Goal: Transaction & Acquisition: Purchase product/service

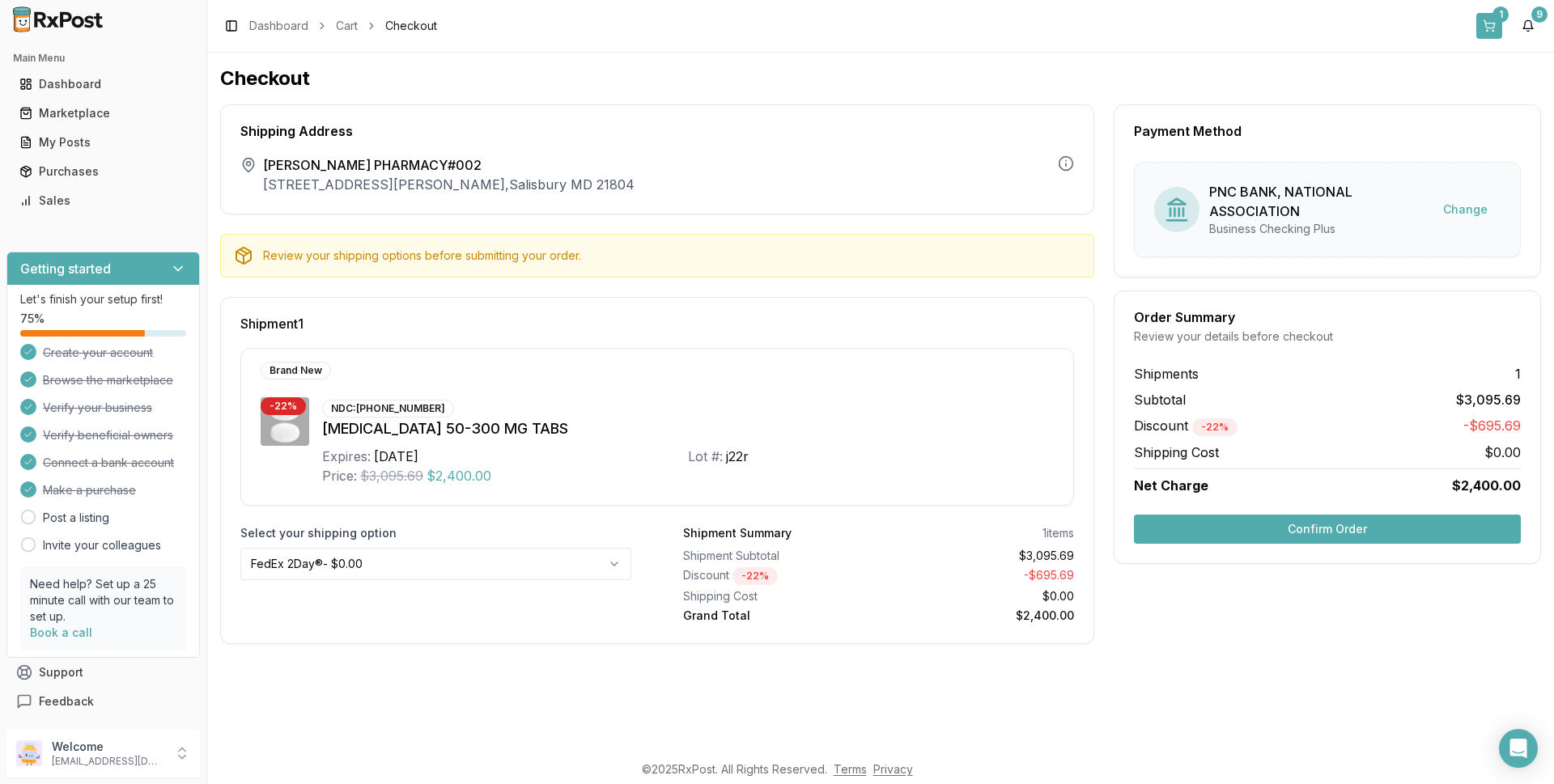
click at [1491, 19] on button "1" at bounding box center [1488, 25] width 26 height 26
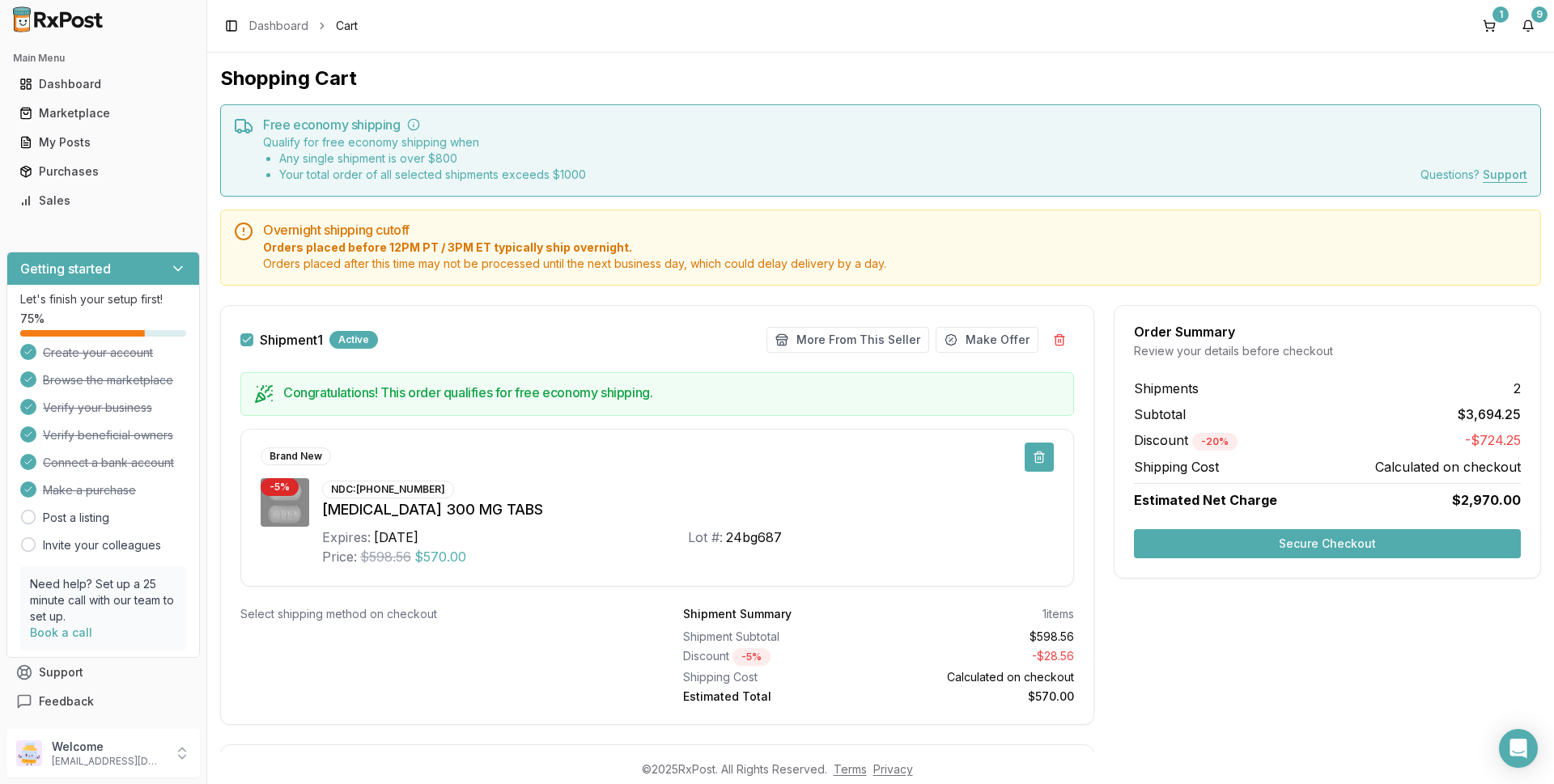
click at [1033, 458] on button at bounding box center [1039, 457] width 30 height 30
click at [1033, 463] on button at bounding box center [1039, 457] width 30 height 30
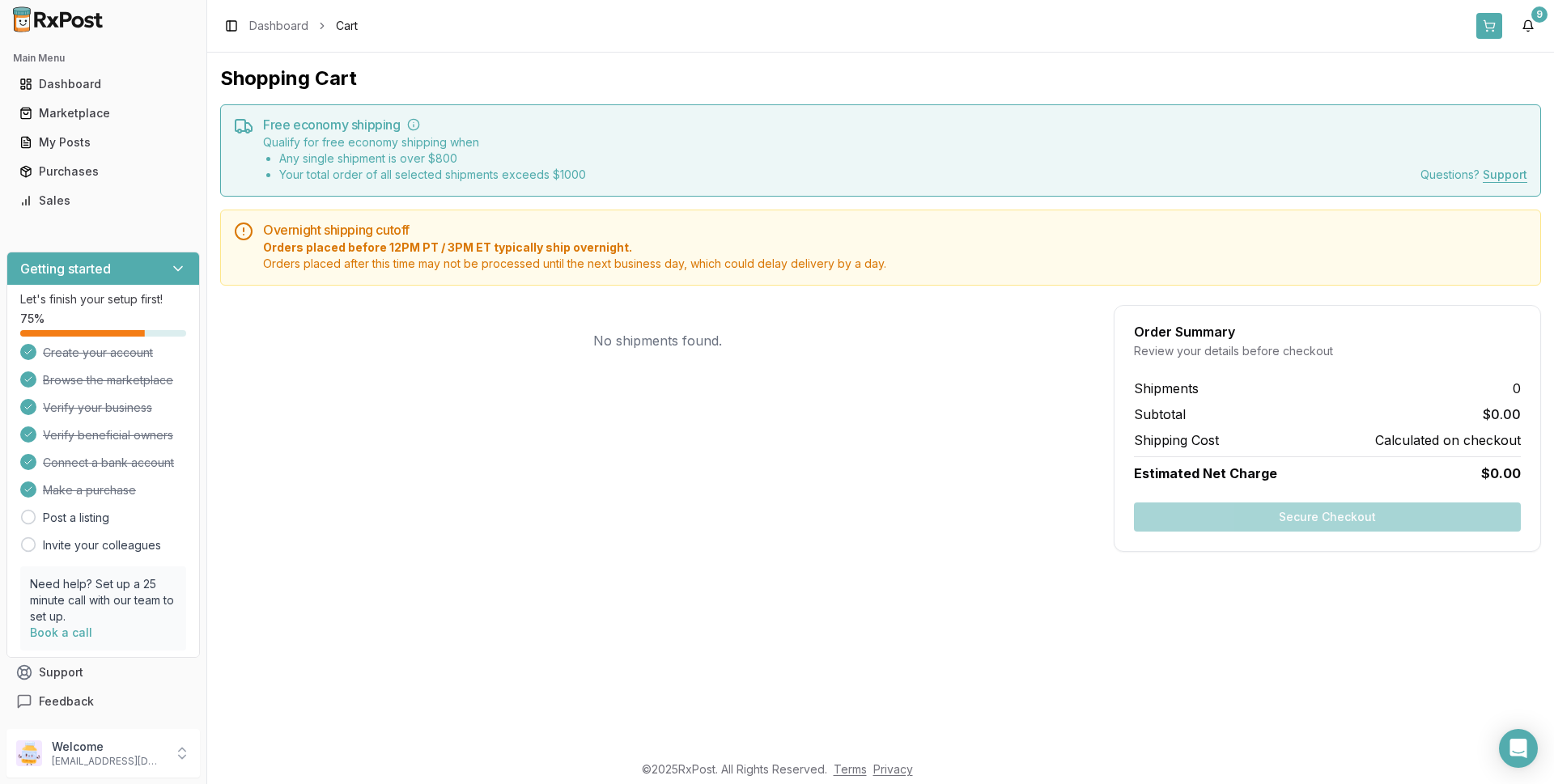
click at [1485, 32] on button at bounding box center [1488, 25] width 26 height 26
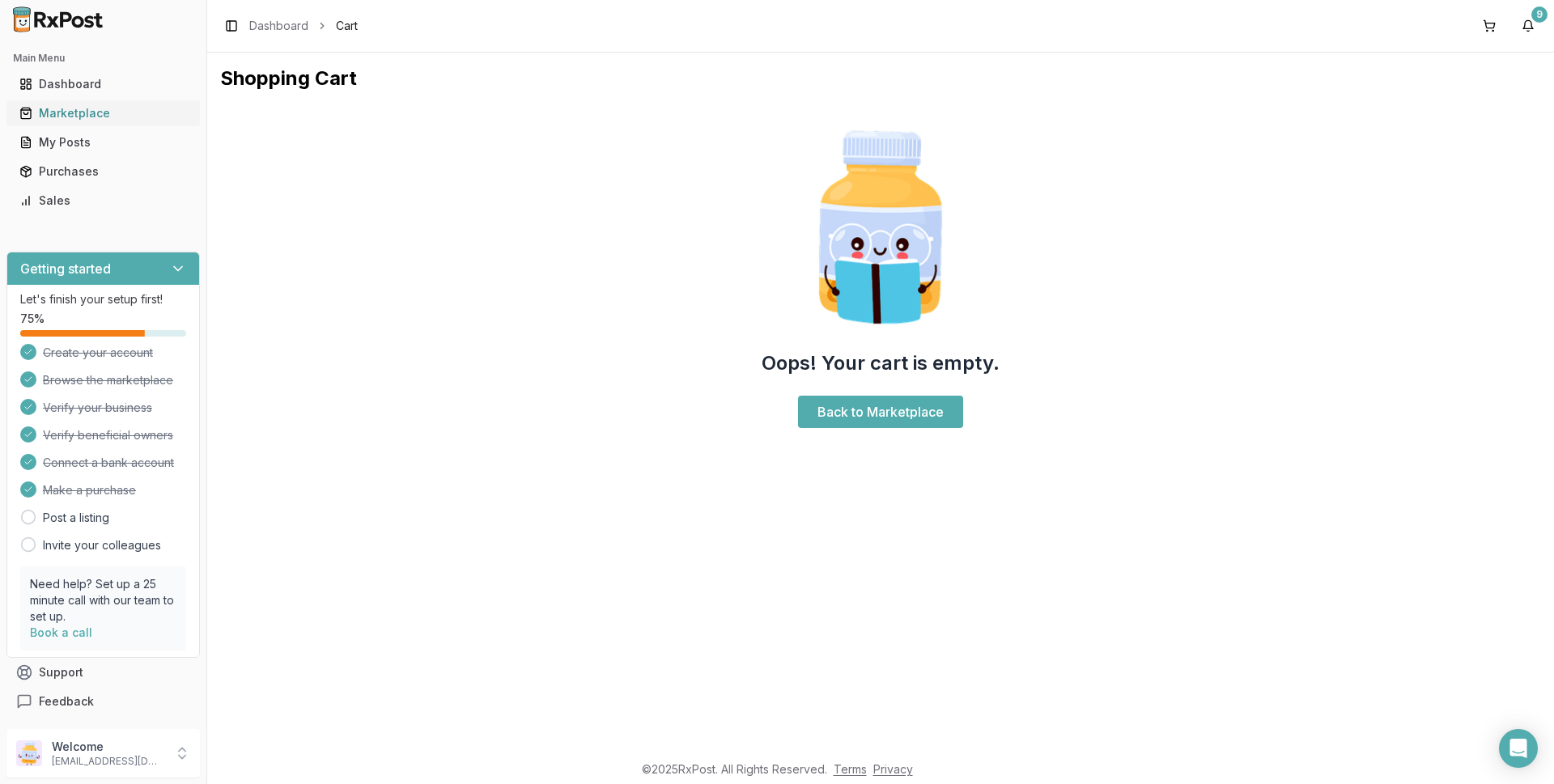
click at [87, 110] on div "Marketplace" at bounding box center [103, 113] width 168 height 16
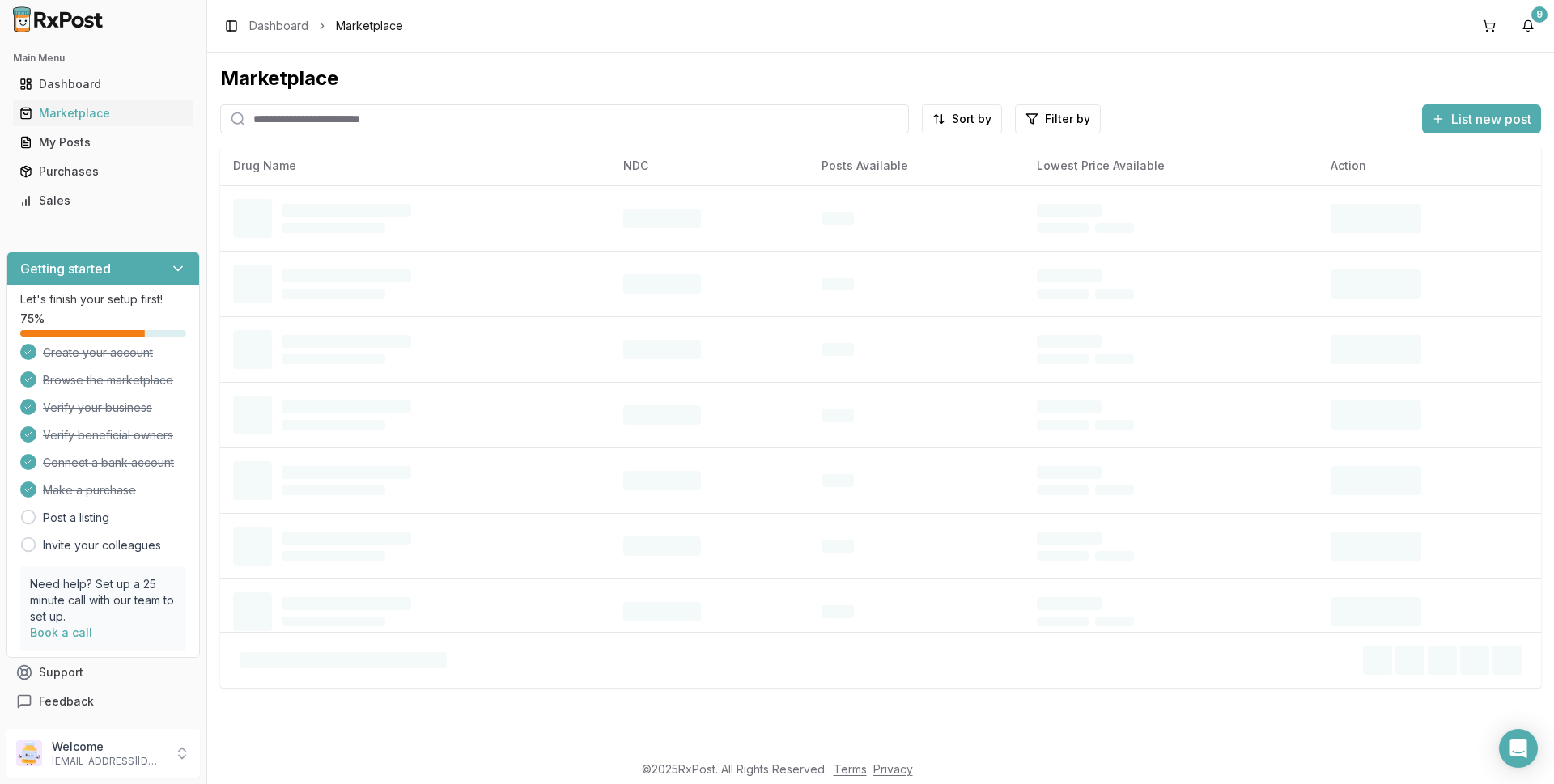
click at [387, 106] on input "search" at bounding box center [564, 119] width 689 height 30
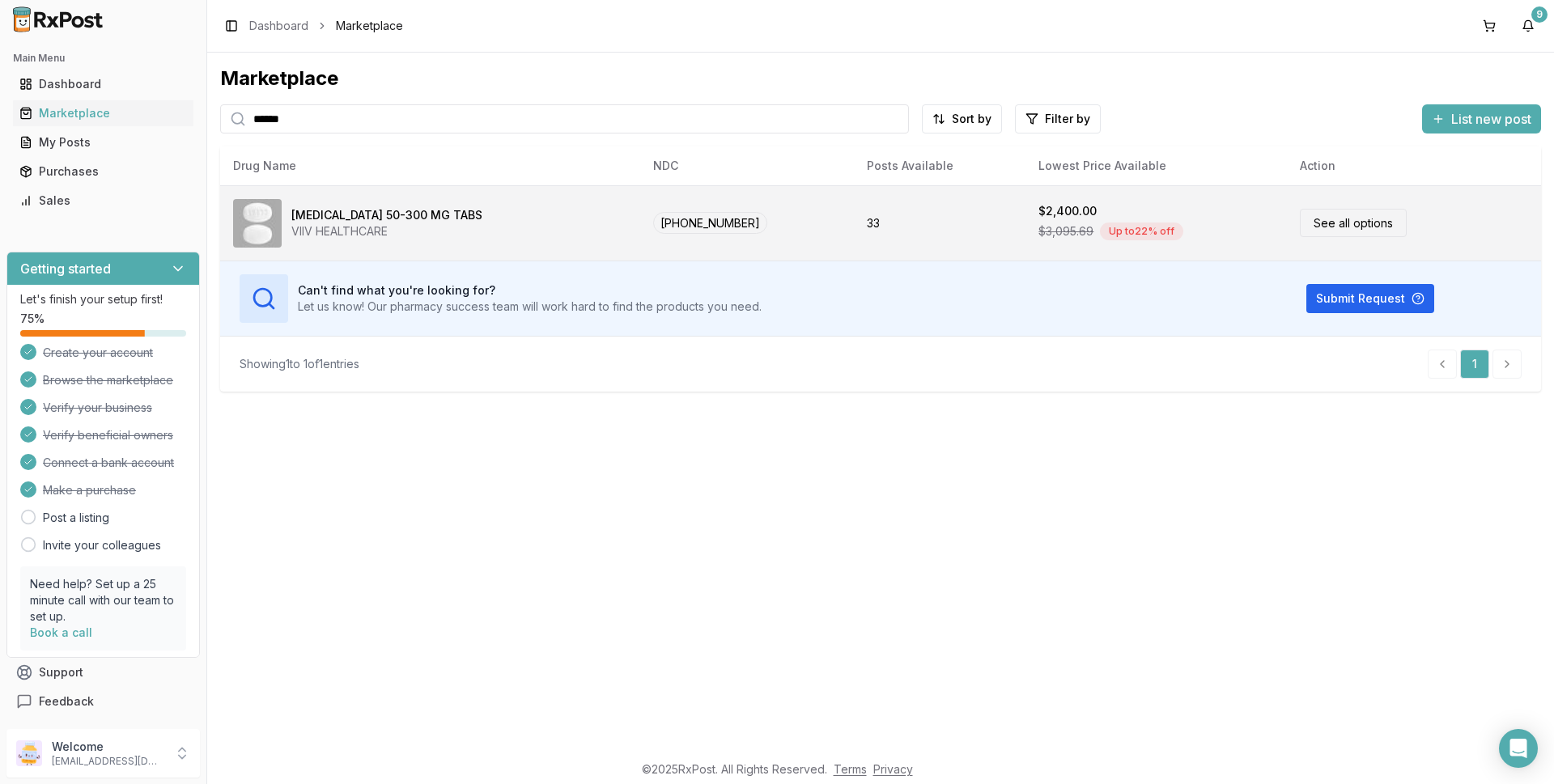
type input "******"
click at [337, 219] on div "[MEDICAL_DATA] 50-300 MG TABS" at bounding box center [386, 215] width 191 height 16
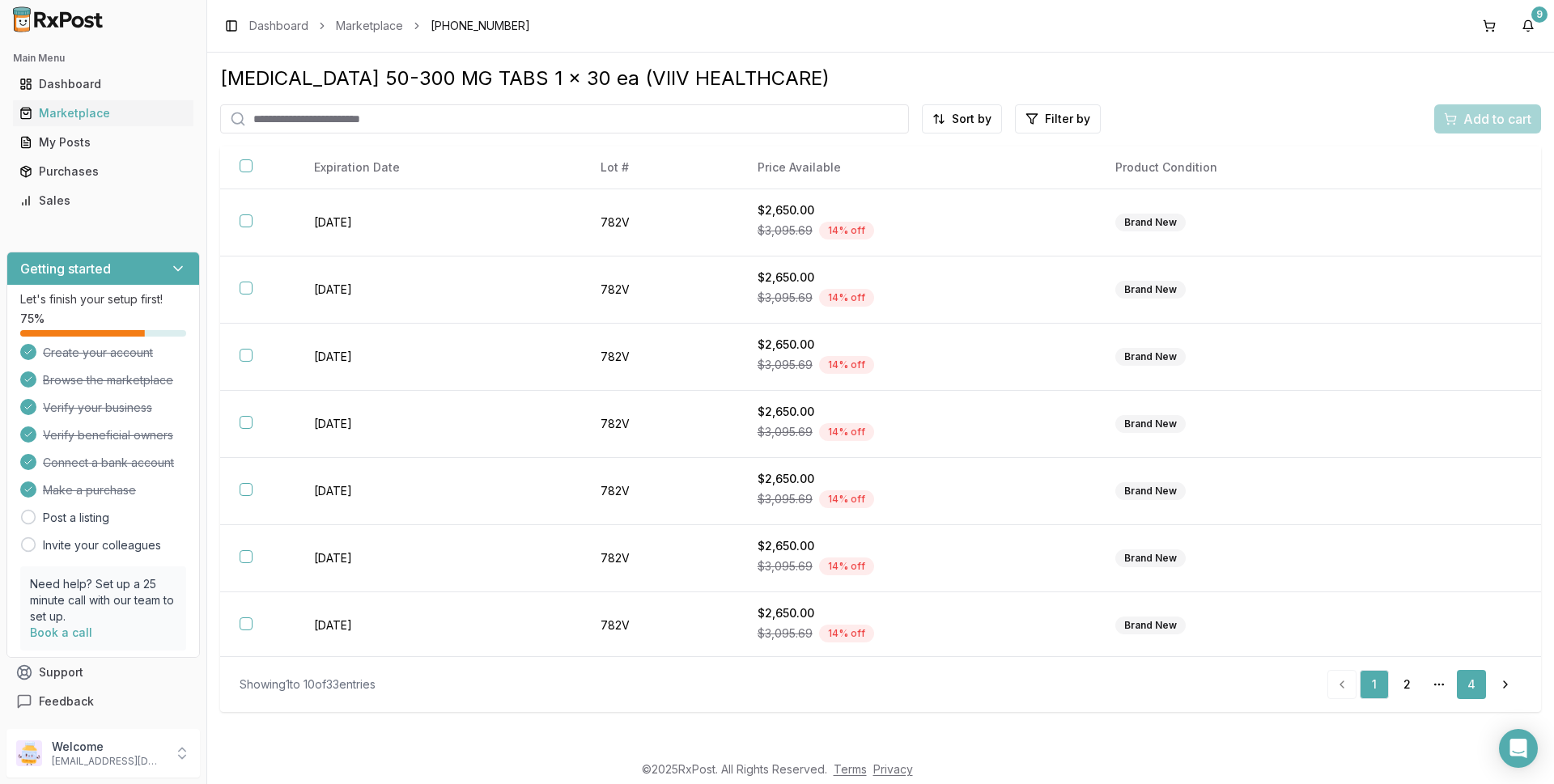
click at [1471, 689] on link "4" at bounding box center [1471, 685] width 30 height 30
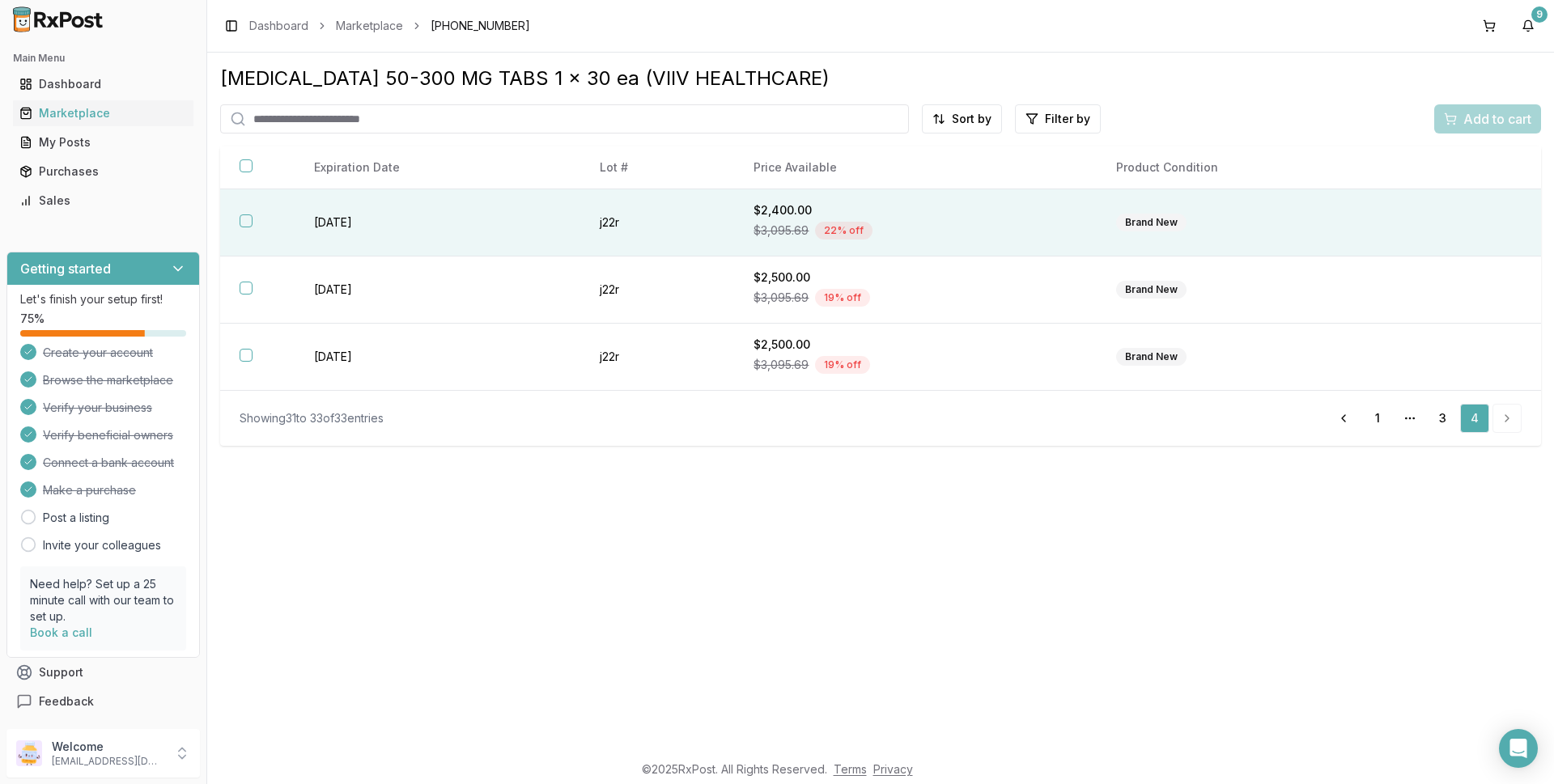
click at [1137, 218] on div "Brand New" at bounding box center [1150, 222] width 70 height 18
click at [1467, 113] on span "Add to cart" at bounding box center [1497, 119] width 68 height 19
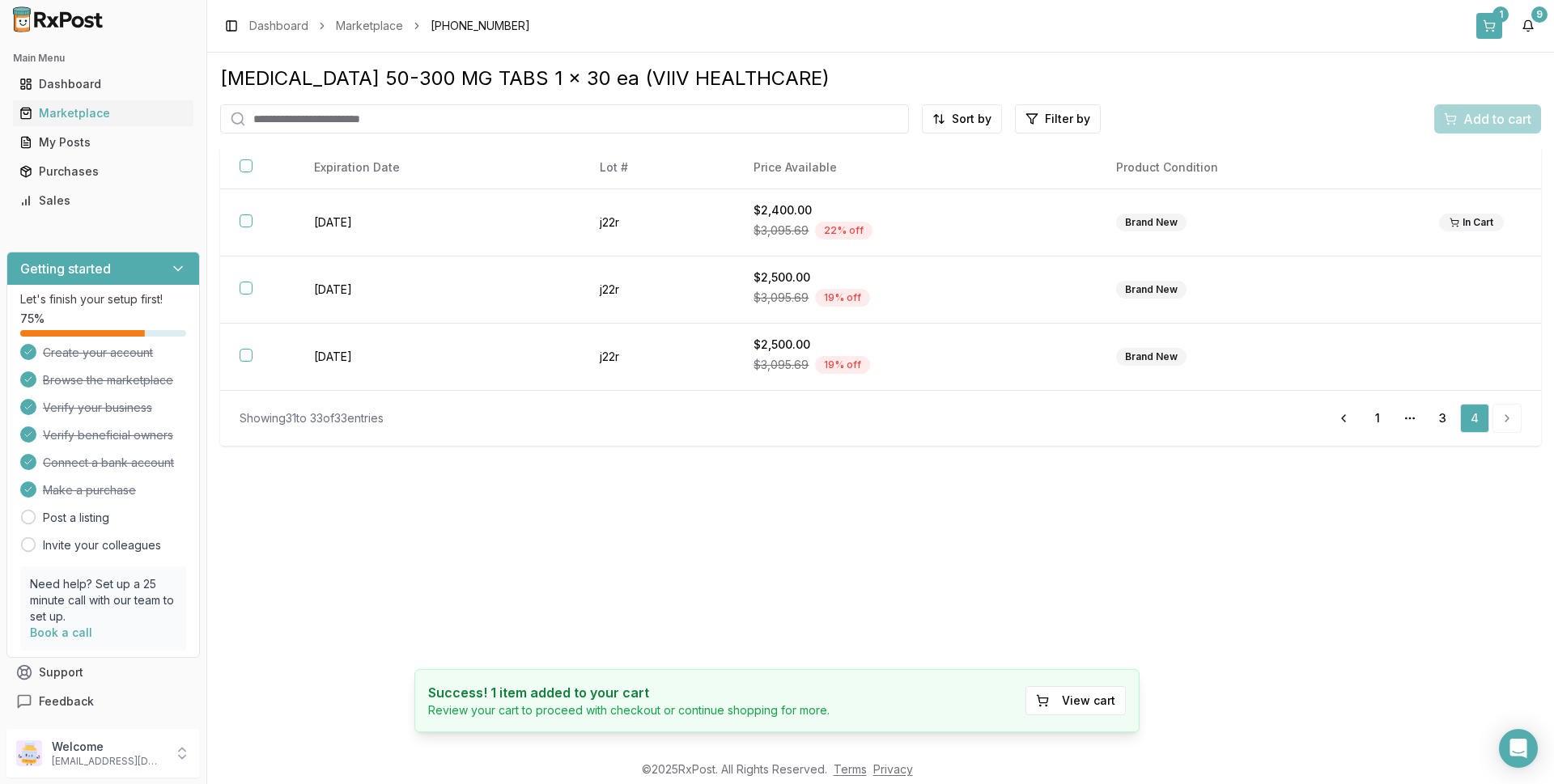
click at [1491, 26] on button "1" at bounding box center [1488, 25] width 26 height 26
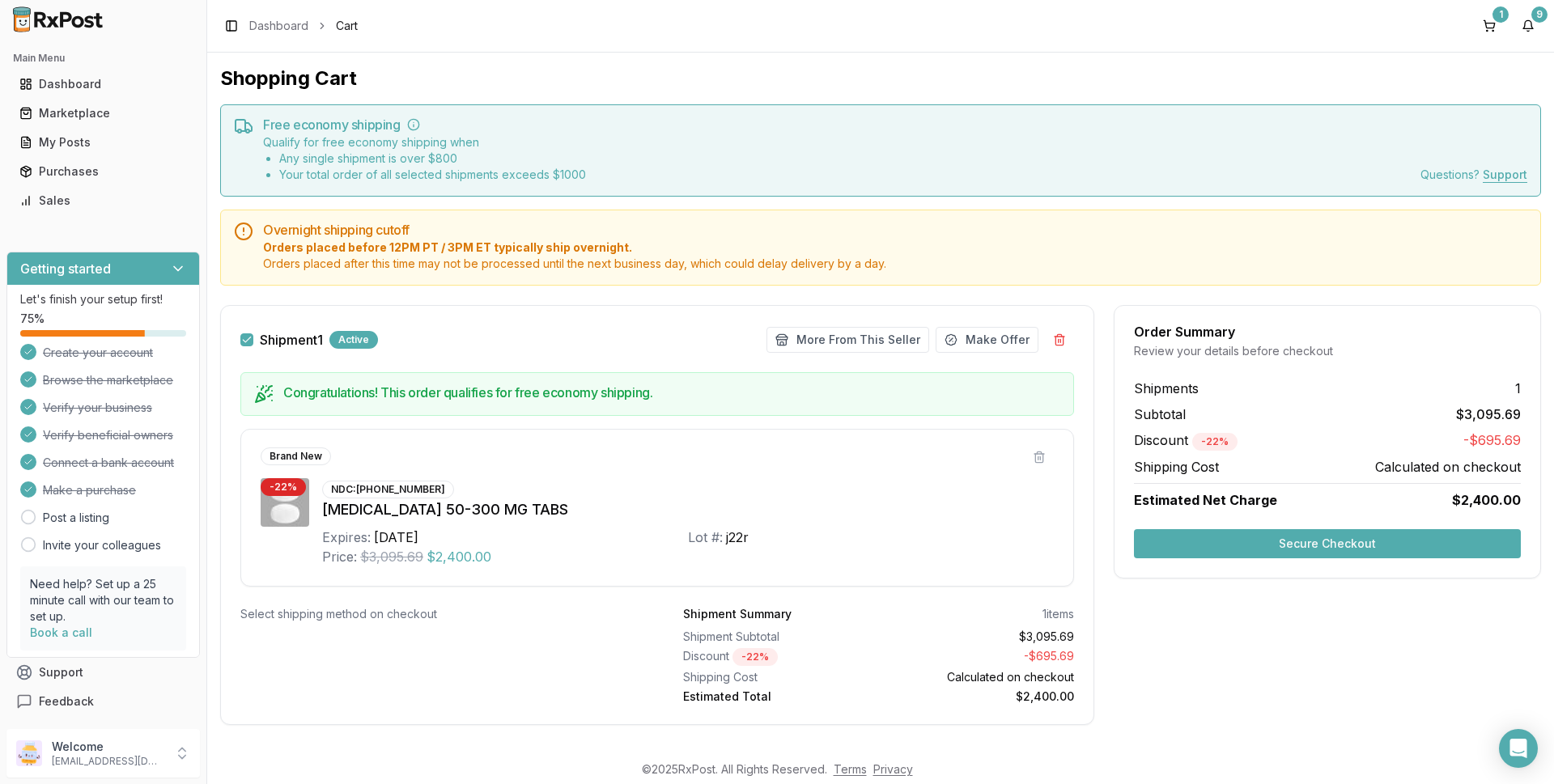
click at [1261, 546] on button "Secure Checkout" at bounding box center [1327, 544] width 387 height 30
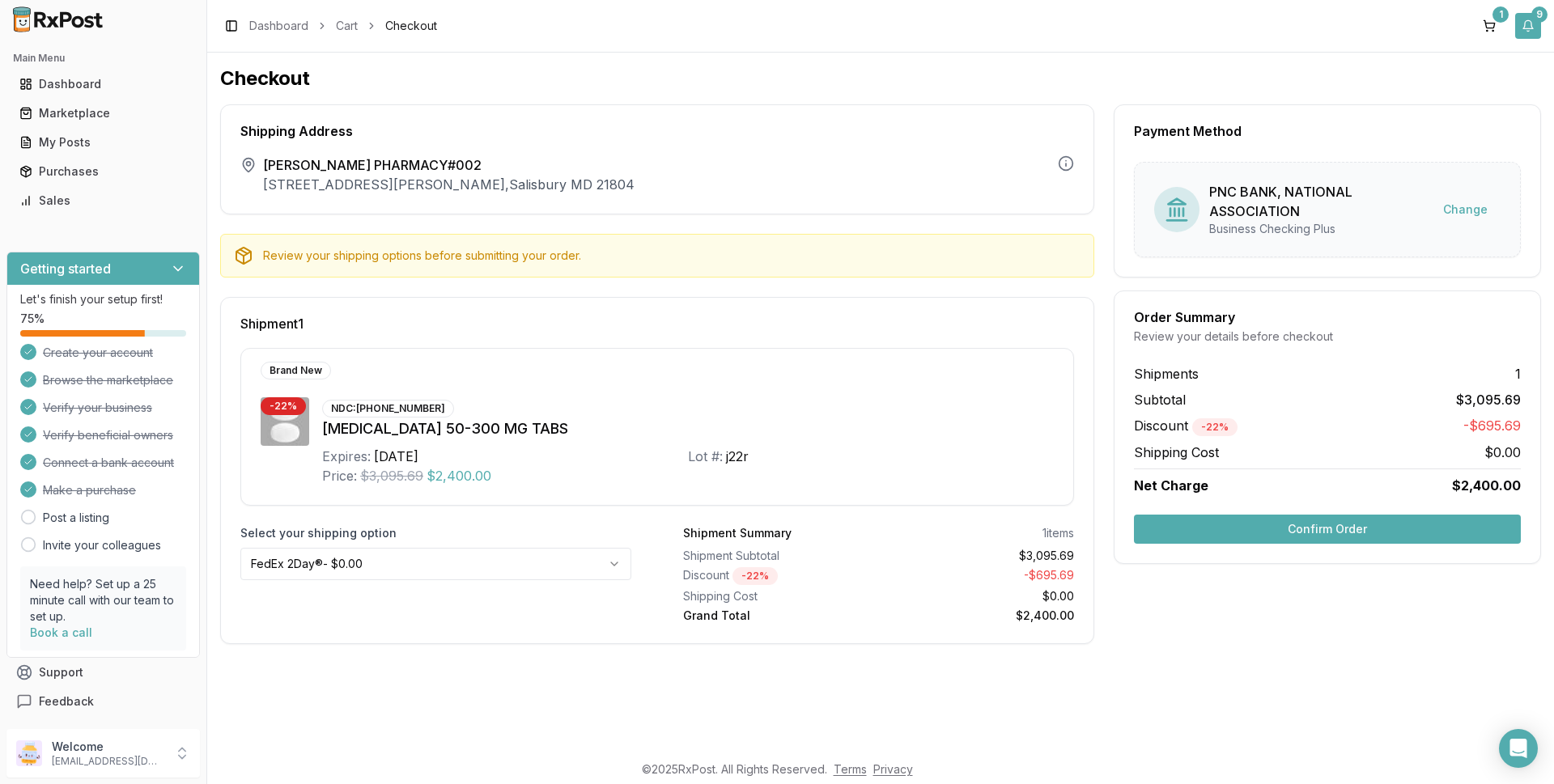
click at [1531, 24] on button "9" at bounding box center [1528, 25] width 26 height 26
